Goal: Information Seeking & Learning: Compare options

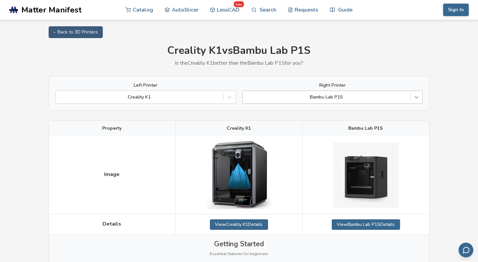
click at [417, 98] on icon at bounding box center [417, 98] width 4 height 2
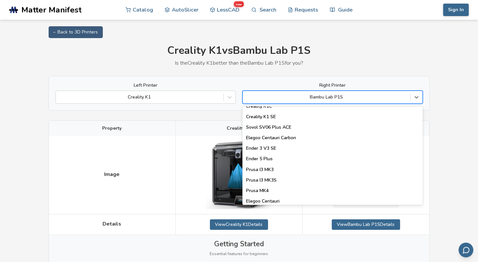
scroll to position [210, 0]
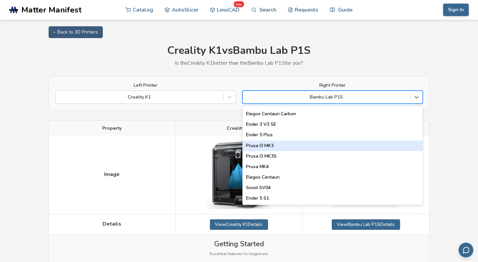
click at [347, 148] on div "Prusa I3 MK3" at bounding box center [333, 146] width 180 height 11
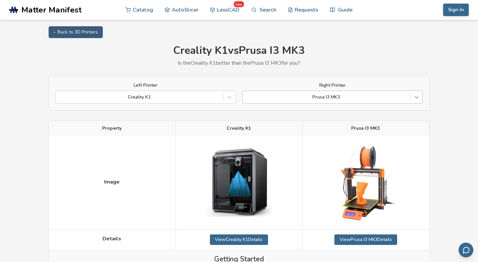
click at [416, 98] on icon at bounding box center [417, 98] width 4 height 2
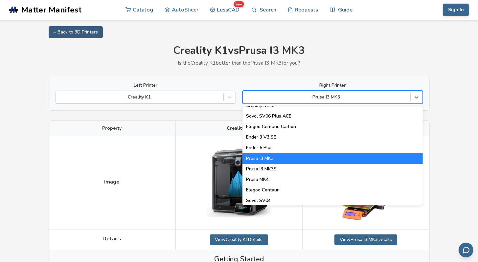
scroll to position [230, 0]
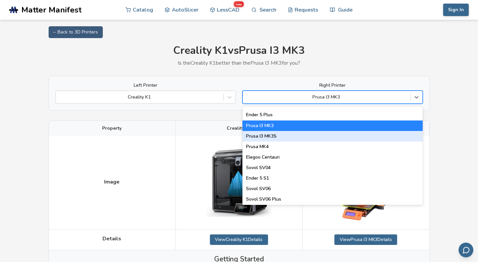
click at [354, 139] on div "Prusa I3 MK3S" at bounding box center [333, 136] width 180 height 11
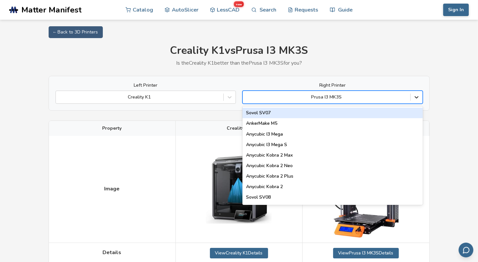
click at [419, 96] on icon at bounding box center [417, 97] width 7 height 7
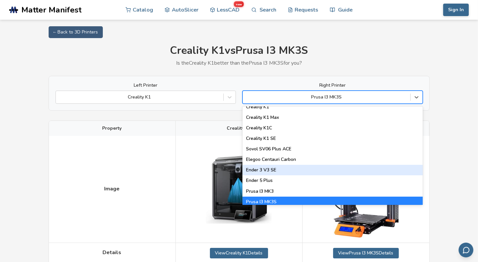
scroll to position [197, 0]
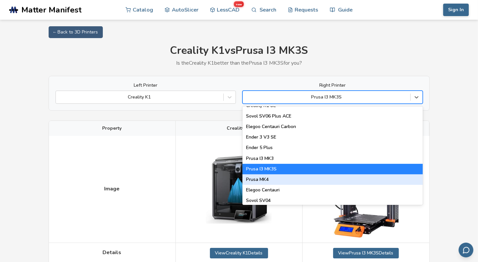
click at [295, 182] on div "Prusa MK4" at bounding box center [333, 180] width 180 height 11
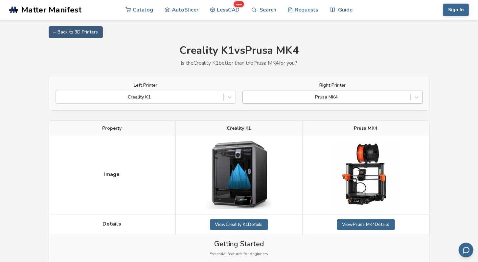
click at [331, 97] on div at bounding box center [326, 97] width 161 height 7
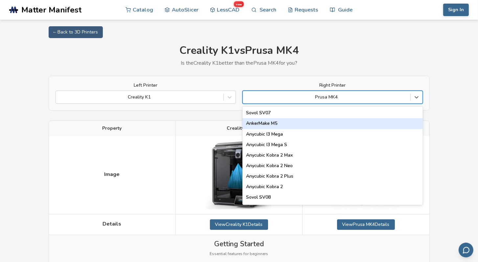
click at [321, 124] on div "AnkerMake M5" at bounding box center [333, 123] width 180 height 11
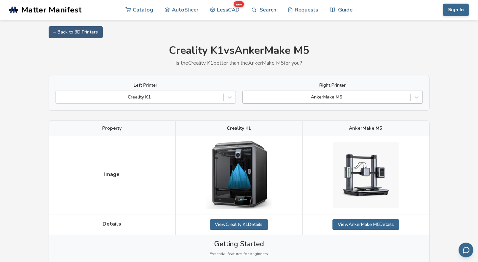
click at [327, 98] on div at bounding box center [326, 97] width 161 height 7
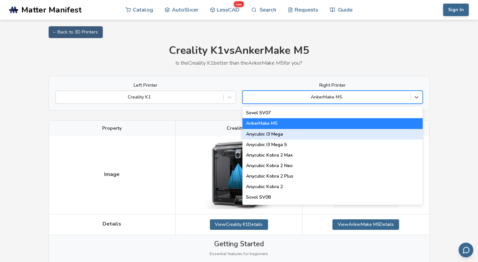
click at [327, 135] on div "Anycubic I3 Mega" at bounding box center [333, 134] width 180 height 11
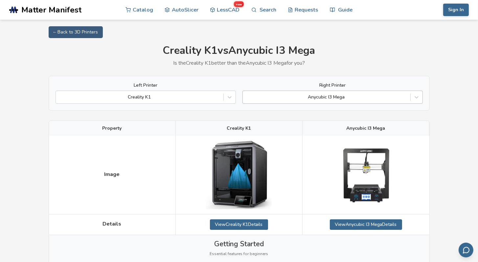
click at [328, 96] on div at bounding box center [326, 97] width 161 height 7
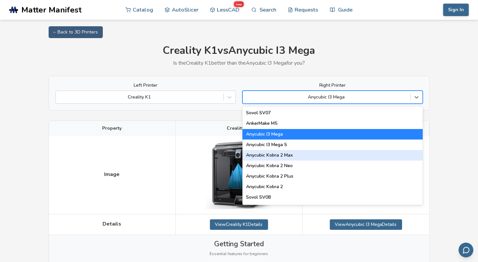
click at [330, 158] on div "Anycubic Kobra 2 Max" at bounding box center [333, 155] width 180 height 11
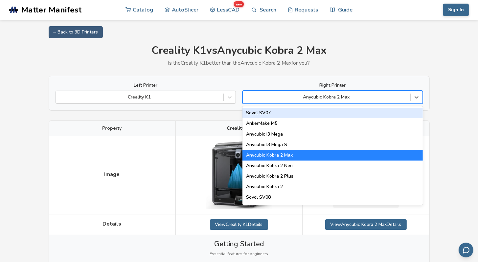
click at [328, 96] on div at bounding box center [326, 97] width 161 height 7
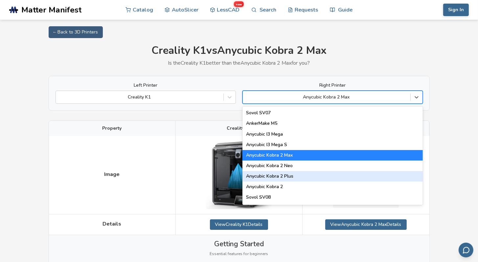
click at [312, 178] on div "Anycubic Kobra 2 Plus" at bounding box center [333, 176] width 180 height 11
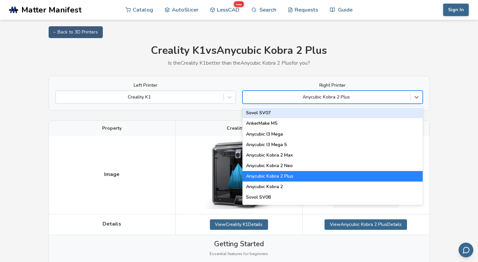
click at [308, 97] on div at bounding box center [326, 97] width 161 height 7
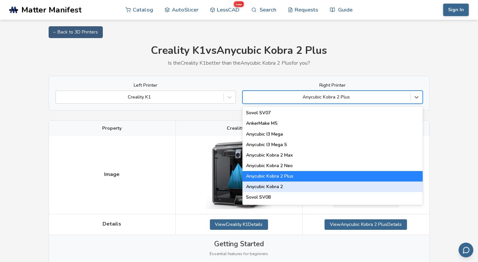
click at [297, 186] on div "Anycubic Kobra 2" at bounding box center [333, 187] width 180 height 11
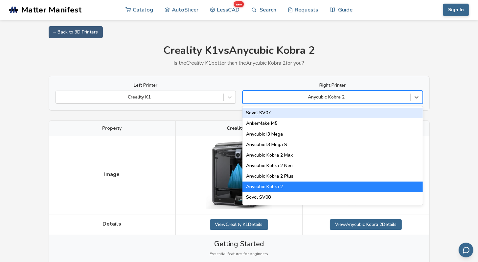
click at [300, 98] on div at bounding box center [326, 97] width 161 height 7
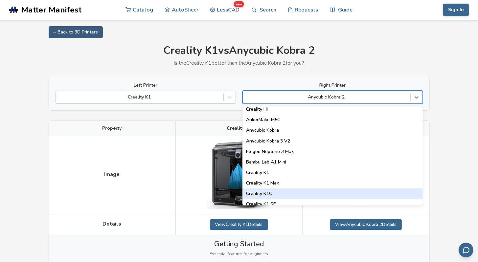
scroll to position [131, 0]
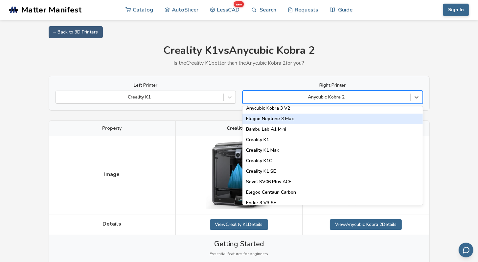
click at [300, 118] on div "Elegoo Neptune 3 Max" at bounding box center [333, 119] width 180 height 11
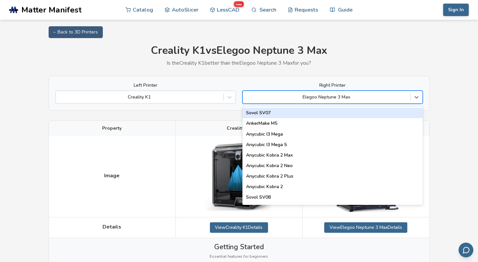
click at [311, 96] on div at bounding box center [326, 97] width 161 height 7
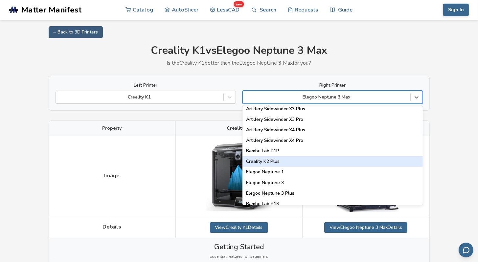
scroll to position [427, 0]
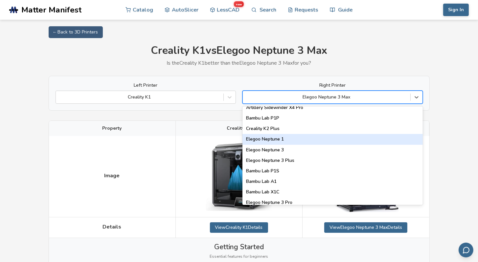
click at [294, 140] on div "Elegoo Neptune 1" at bounding box center [333, 139] width 180 height 11
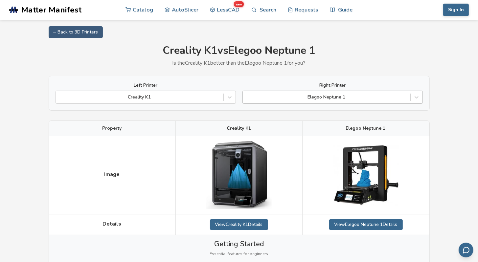
click at [308, 98] on div at bounding box center [326, 97] width 161 height 7
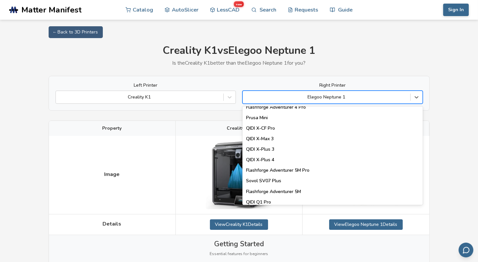
scroll to position [789, 0]
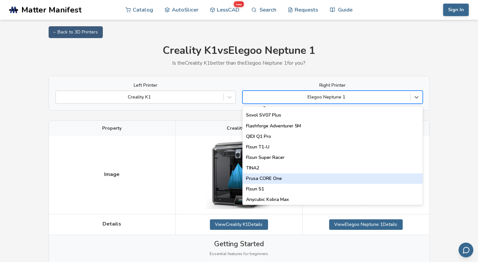
click at [287, 178] on div "Prusa CORE One" at bounding box center [333, 179] width 180 height 11
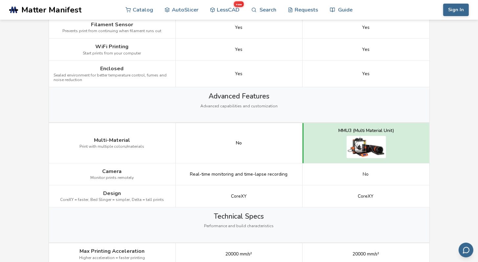
scroll to position [690, 0]
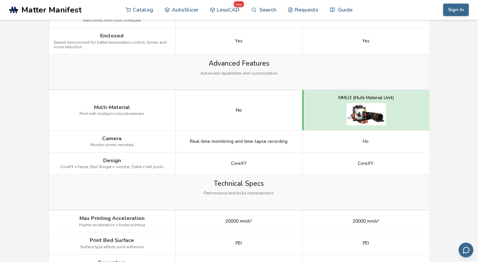
click at [361, 108] on img at bounding box center [366, 114] width 39 height 22
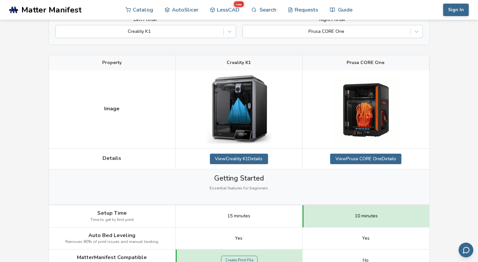
scroll to position [0, 0]
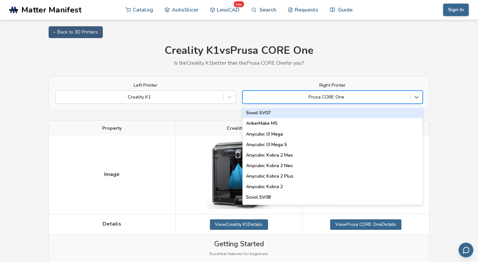
click at [355, 97] on div at bounding box center [326, 97] width 161 height 7
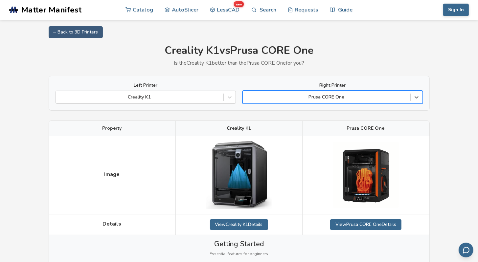
click at [355, 96] on div at bounding box center [326, 97] width 161 height 7
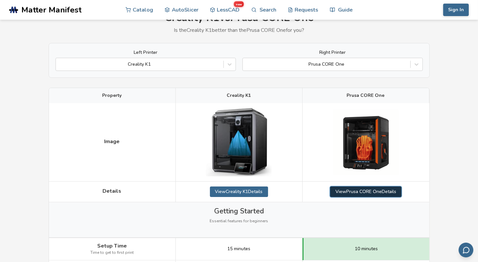
click at [364, 192] on link "View [PERSON_NAME] CORE One Details" at bounding box center [365, 192] width 71 height 11
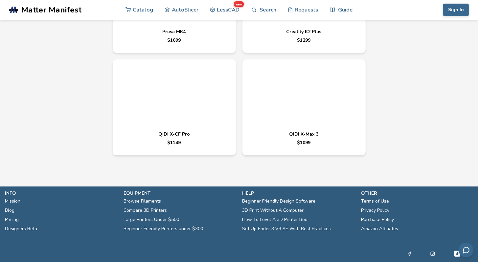
scroll to position [2531, 0]
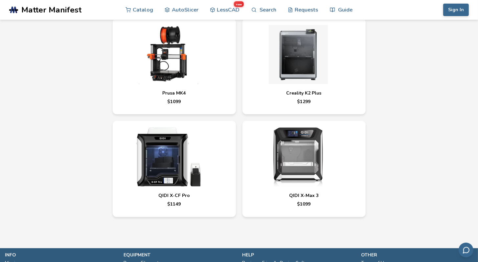
click at [297, 169] on img at bounding box center [298, 157] width 99 height 59
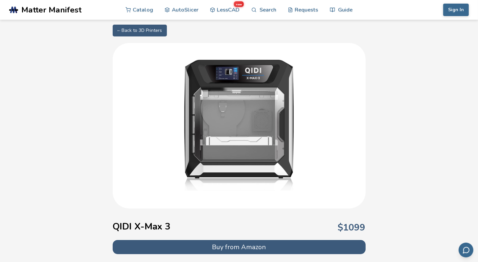
click at [153, 31] on link "← Back to 3D Printers" at bounding box center [140, 31] width 54 height 12
select select "**********"
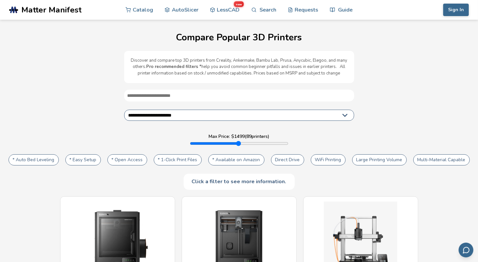
click at [234, 182] on div "Click a filter to see more information." at bounding box center [239, 182] width 111 height 16
click at [440, 160] on button "Multi-Material Capable" at bounding box center [442, 160] width 57 height 11
type input "****"
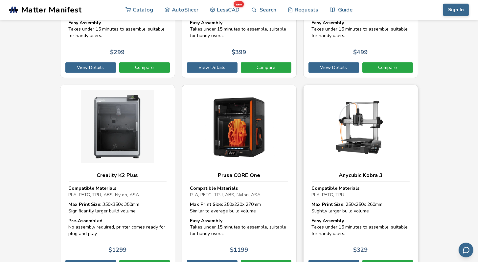
scroll to position [343, 0]
